Goal: Task Accomplishment & Management: Complete application form

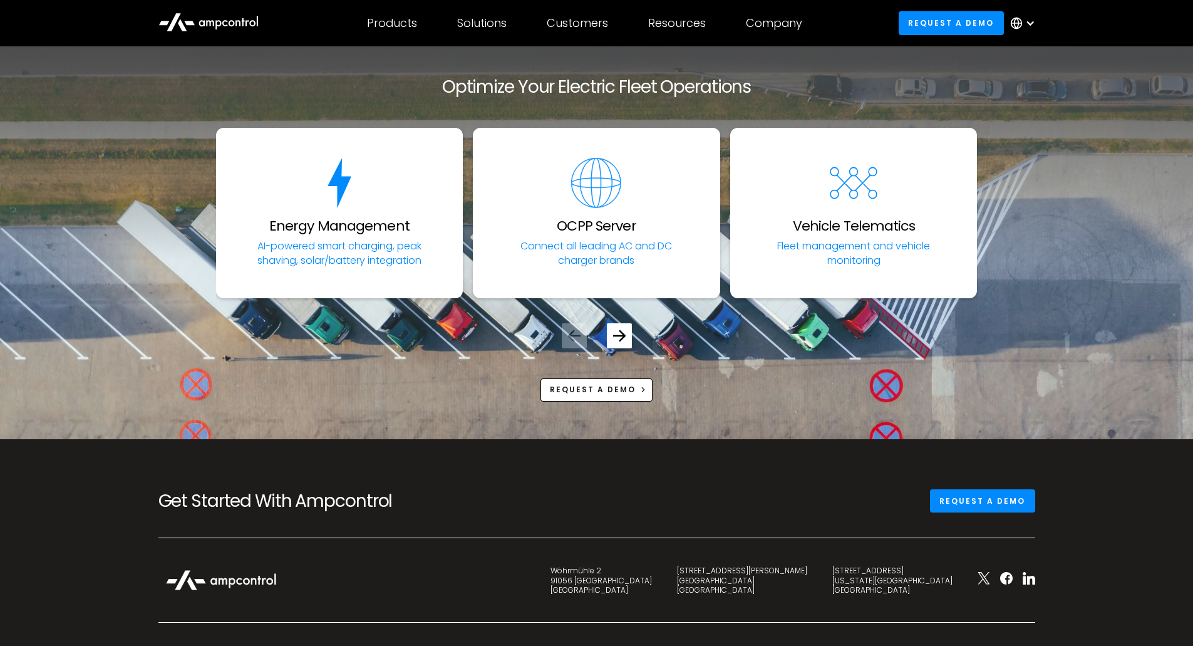
scroll to position [4260, 0]
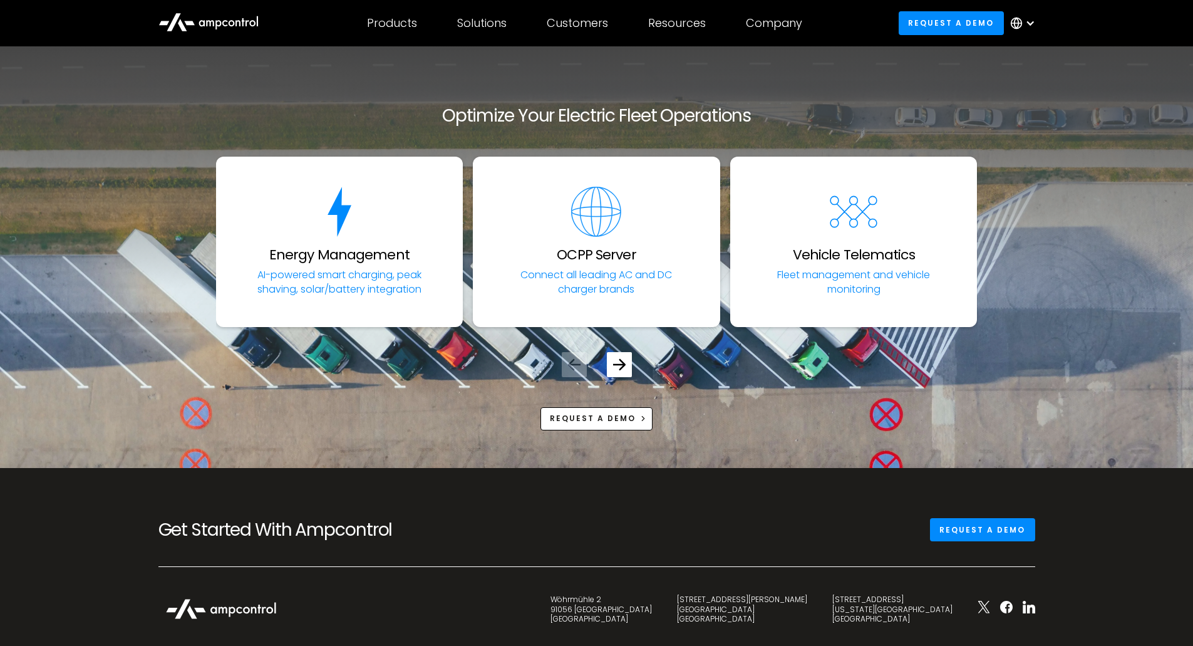
click at [1034, 19] on div at bounding box center [1031, 23] width 10 height 10
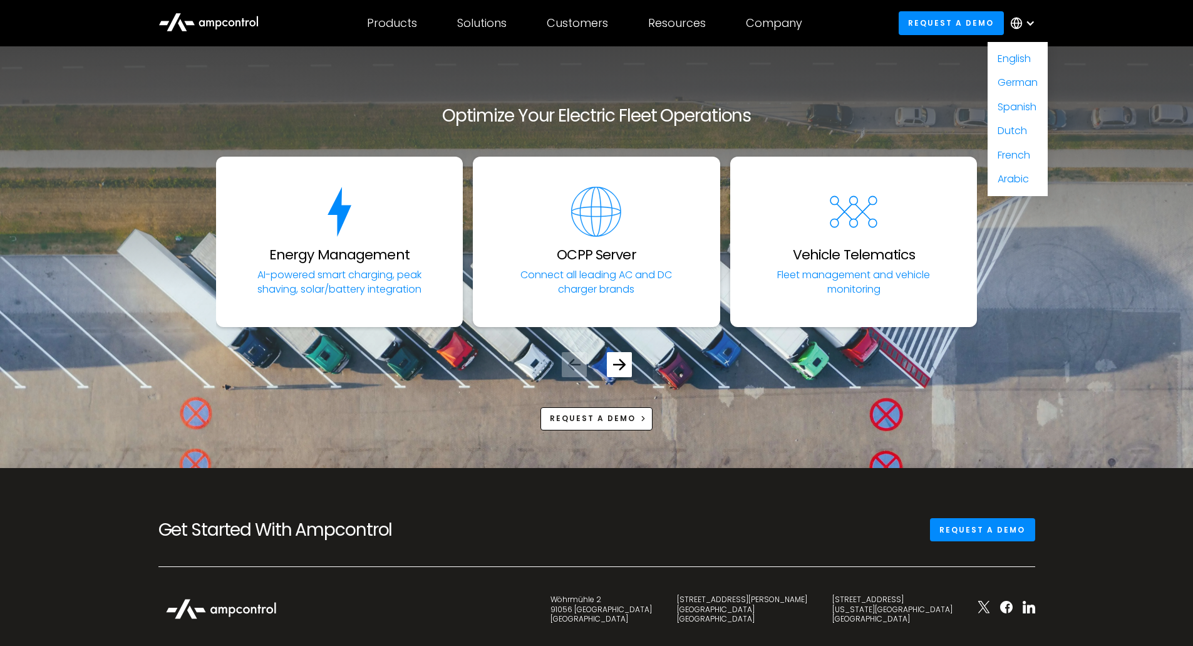
click at [1034, 19] on div at bounding box center [1031, 23] width 10 height 10
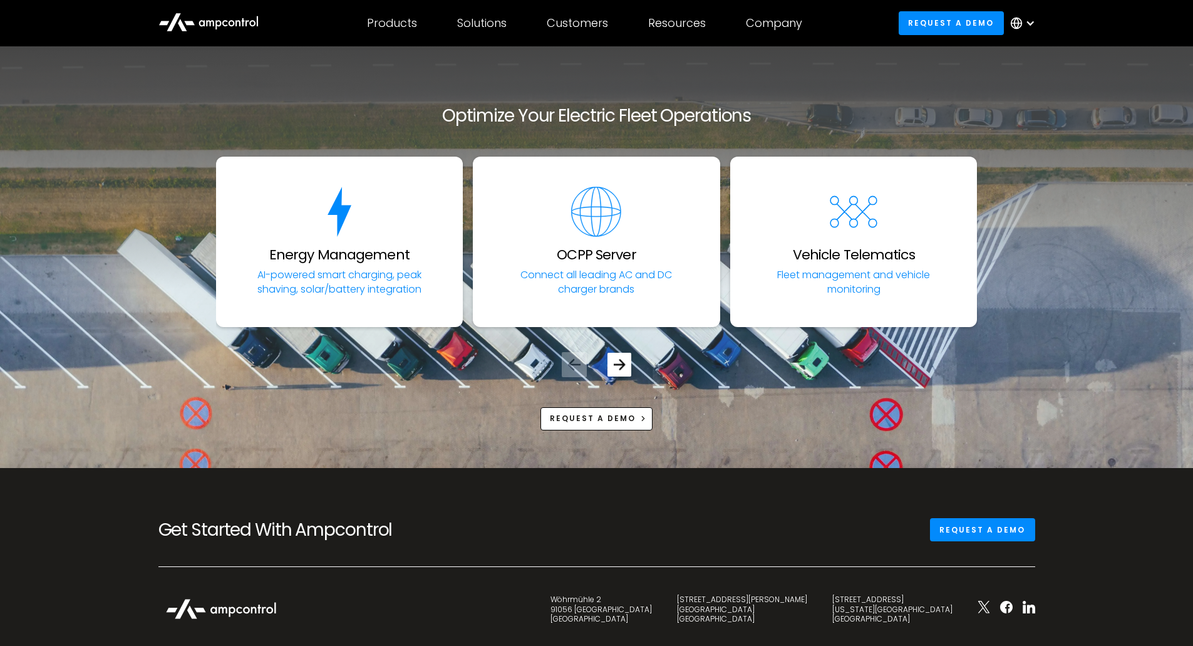
click at [615, 370] on div "Next slide" at bounding box center [619, 364] width 12 height 12
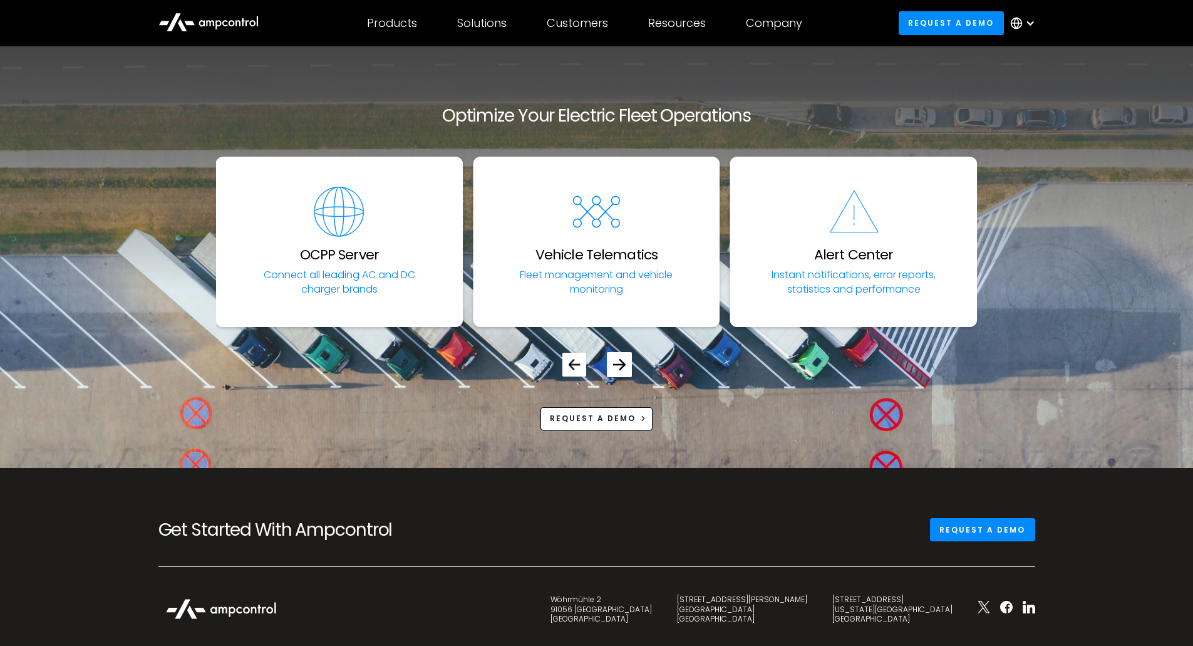
click at [564, 365] on div "Previous slide" at bounding box center [575, 365] width 24 height 24
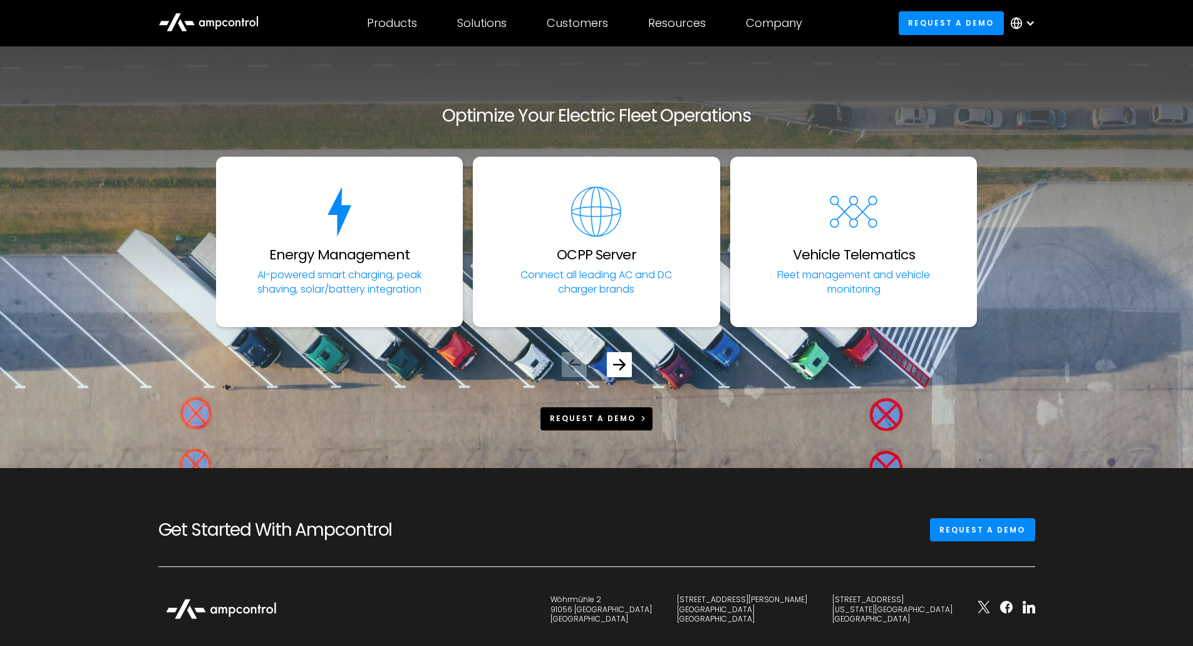
click at [606, 415] on div "Request a demo" at bounding box center [593, 418] width 86 height 11
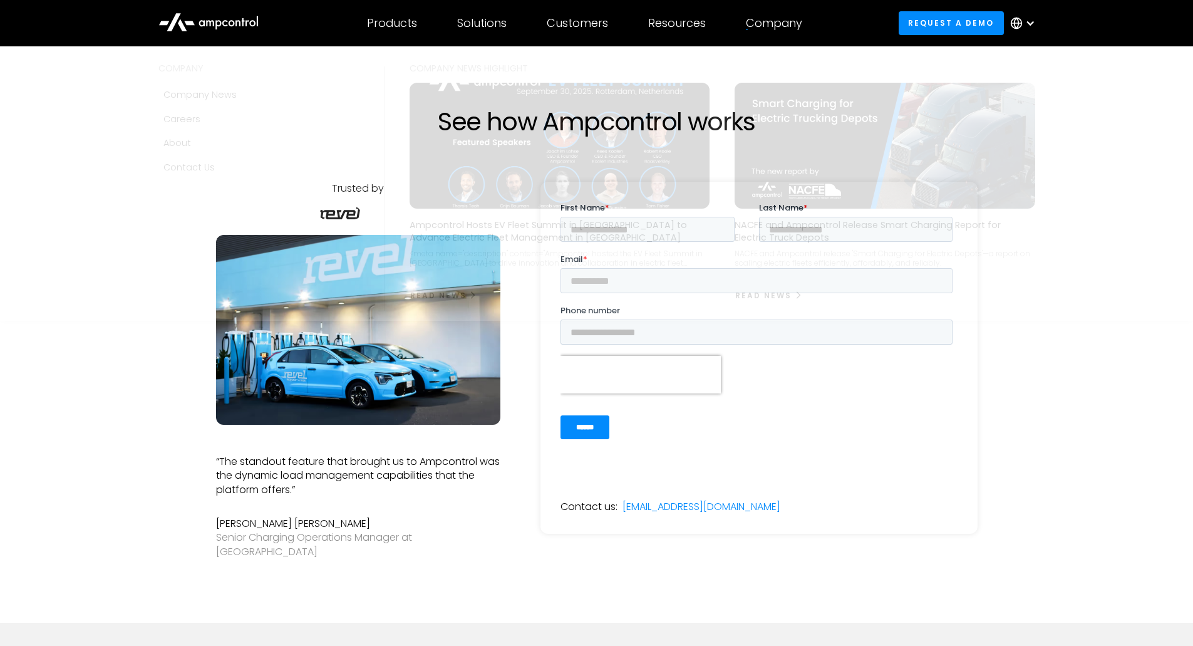
click at [765, 29] on div "Company" at bounding box center [774, 23] width 56 height 14
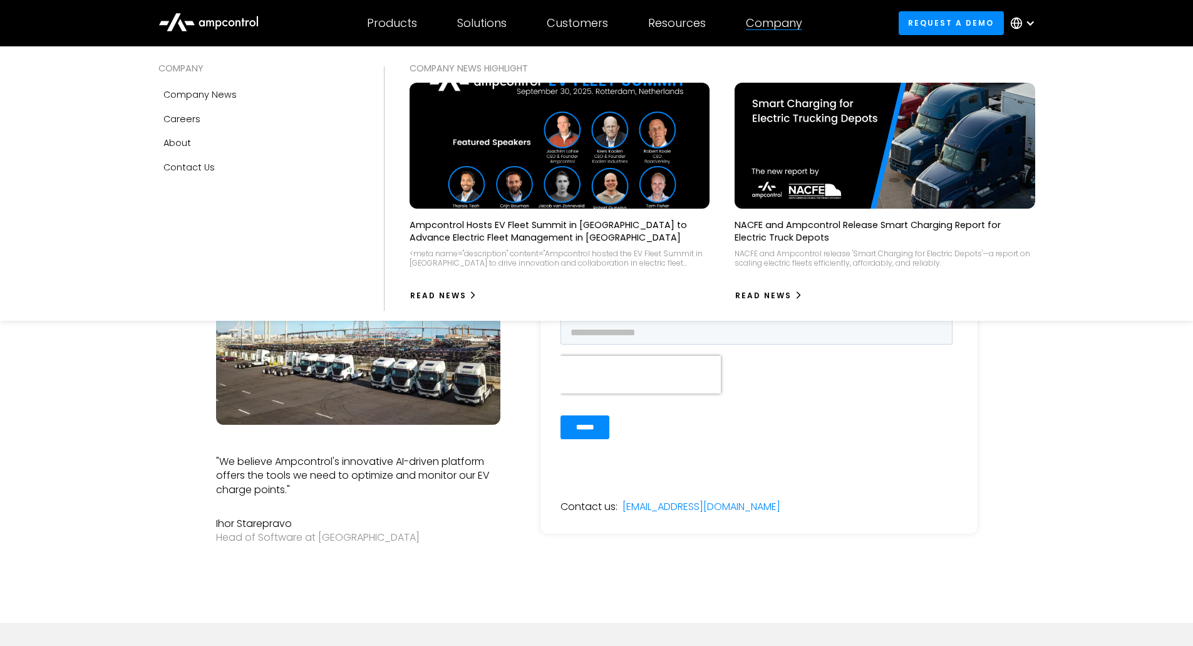
click at [772, 28] on div "Company" at bounding box center [774, 23] width 56 height 14
